Goal: Book appointment/travel/reservation

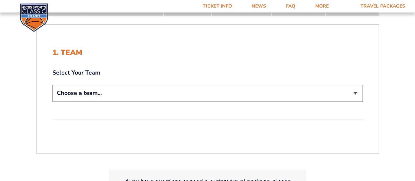
scroll to position [116, 0]
click at [262, 93] on select "Choose a team... [US_STATE] Wildcats [US_STATE] State Buckeyes [US_STATE] Tar H…" at bounding box center [207, 92] width 310 height 17
select select "20108"
click at [52, 84] on select "Choose a team... [US_STATE] Wildcats [US_STATE] State Buckeyes [US_STATE] Tar H…" at bounding box center [207, 92] width 310 height 17
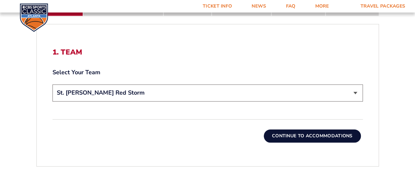
click at [342, 136] on button "Continue To Accommodations" at bounding box center [312, 135] width 97 height 13
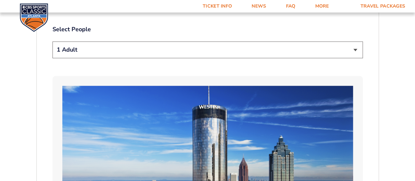
scroll to position [344, 0]
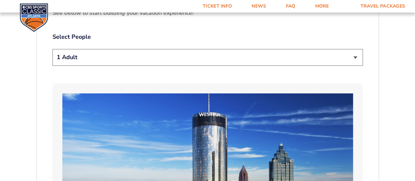
click at [338, 51] on select "1 Adult 2 Adults 3 Adults 4 Adults 2 Adults + 1 Child 2 Adults + 2 Children 2 A…" at bounding box center [207, 57] width 310 height 17
select select "2 Adults"
click at [52, 49] on select "1 Adult 2 Adults 3 Adults 4 Adults 2 Adults + 1 Child 2 Adults + 2 Children 2 A…" at bounding box center [207, 57] width 310 height 17
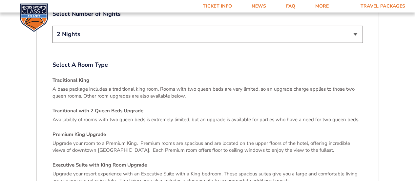
scroll to position [1016, 0]
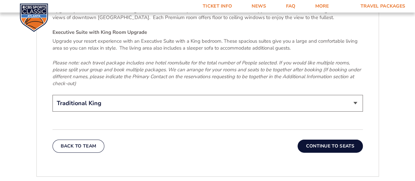
click at [304, 95] on select "Traditional King Traditional with 2 Queen Beds Upgrade (+$45 per night) Premium…" at bounding box center [207, 103] width 310 height 17
select select "Traditional with 2 Queen Beds Upgrade"
click at [52, 95] on select "Traditional King Traditional with 2 Queen Beds Upgrade (+$45 per night) Premium…" at bounding box center [207, 103] width 310 height 17
click at [337, 139] on button "Continue To Seats" at bounding box center [329, 145] width 65 height 13
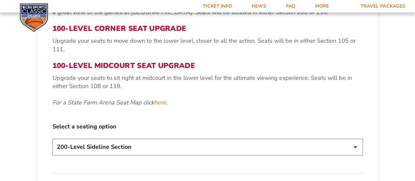
scroll to position [256, 0]
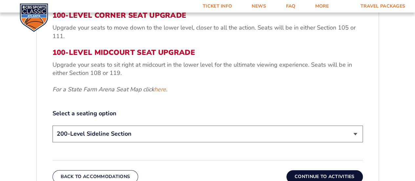
click at [255, 131] on select "200-Level Sideline Section 100-Level Corner Seat Upgrade (+$120 per person) 100…" at bounding box center [207, 133] width 310 height 17
select select "100-Level Corner Seat Upgrade"
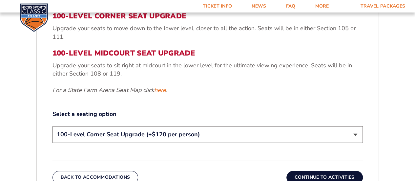
scroll to position [305, 0]
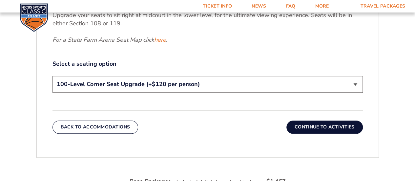
click at [337, 78] on select "200-Level Sideline Section 100-Level Corner Seat Upgrade (+$120 per person) 100…" at bounding box center [207, 84] width 310 height 17
click at [52, 76] on select "200-Level Sideline Section 100-Level Corner Seat Upgrade (+$120 per person) 100…" at bounding box center [207, 84] width 310 height 17
click at [313, 128] on button "Continue To Activities" at bounding box center [324, 126] width 76 height 13
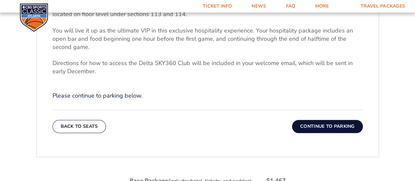
scroll to position [243, 0]
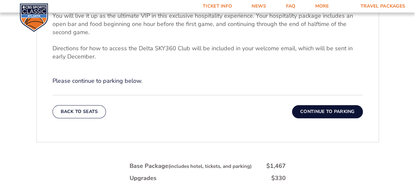
click at [119, 82] on p "Please continue to parking below." at bounding box center [207, 81] width 310 height 8
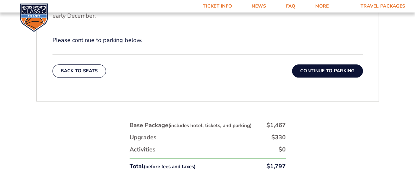
scroll to position [320, 0]
